Goal: Share content: Share content

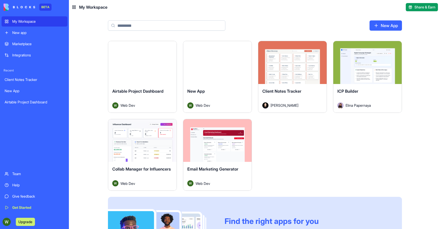
click at [152, 90] on span "Airtable Project Dashboard" at bounding box center [137, 91] width 51 height 5
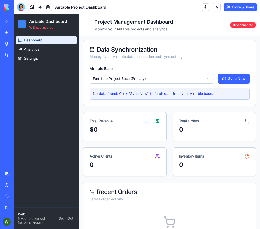
click at [230, 7] on button "Invite & Share" at bounding box center [240, 7] width 33 height 8
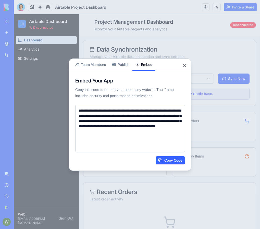
click at [146, 69] on button "Embed" at bounding box center [143, 65] width 23 height 12
click at [128, 66] on div "**********" at bounding box center [130, 114] width 123 height 112
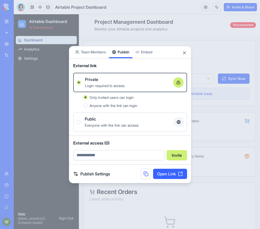
click at [158, 175] on link "Open Link" at bounding box center [170, 174] width 34 height 10
click at [185, 53] on button "Close" at bounding box center [184, 52] width 5 height 5
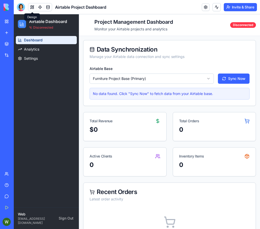
click at [29, 5] on button at bounding box center [32, 7] width 8 height 8
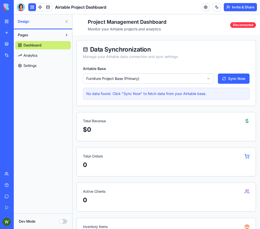
click at [29, 5] on button at bounding box center [32, 7] width 8 height 8
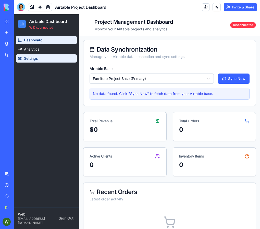
click at [26, 61] on link "Settings" at bounding box center [46, 58] width 61 height 8
click at [241, 8] on button "Invite & Share" at bounding box center [240, 7] width 33 height 8
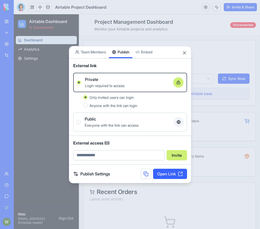
click at [169, 176] on link "Open Link" at bounding box center [170, 174] width 34 height 10
